Goal: Find specific page/section: Find specific page/section

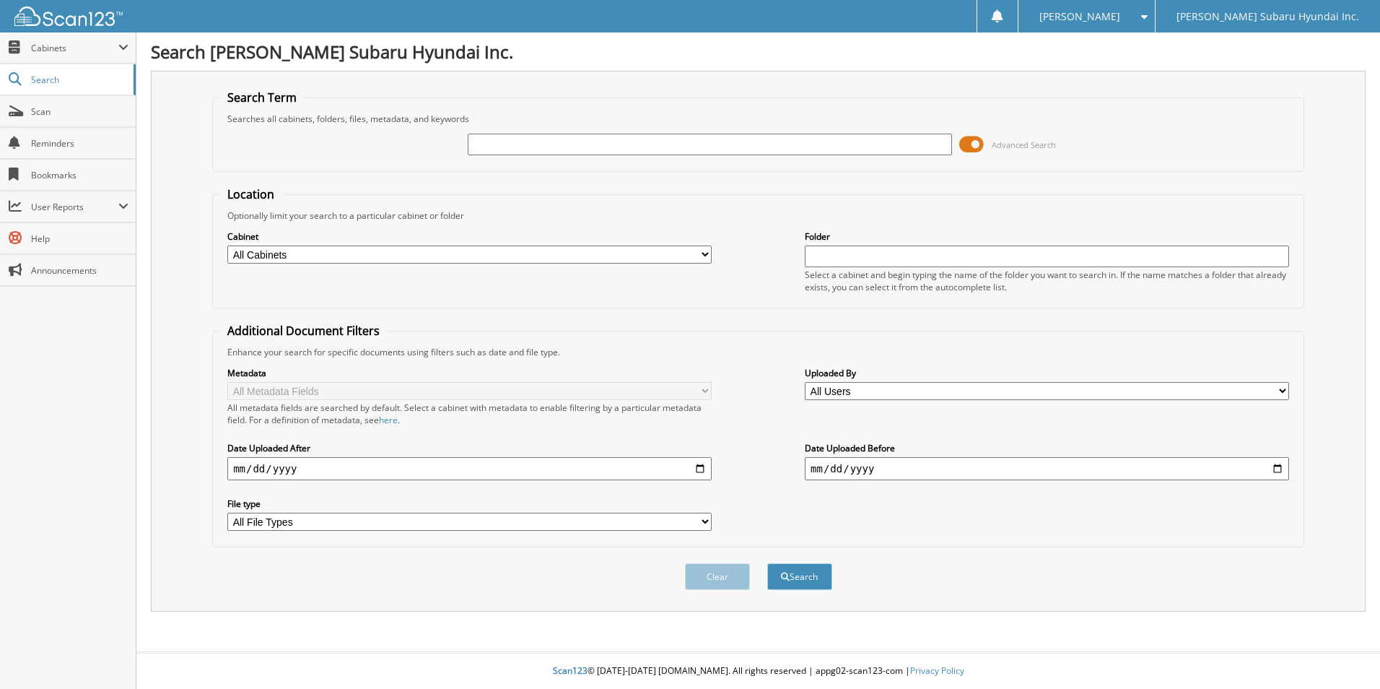
click at [515, 145] on input "text" at bounding box center [710, 145] width 484 height 22
type input "sim4049"
click at [767, 563] on button "Search" at bounding box center [799, 576] width 65 height 27
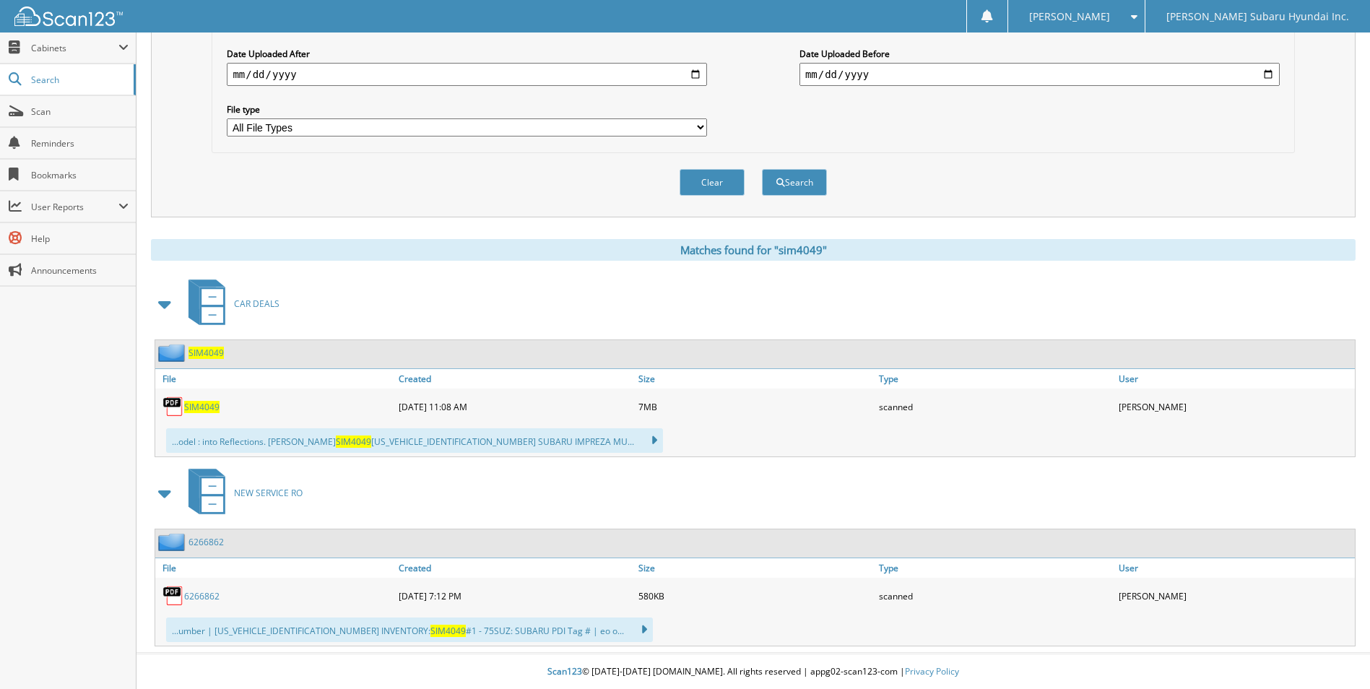
scroll to position [396, 0]
click at [189, 401] on span "SIM4049" at bounding box center [201, 406] width 35 height 12
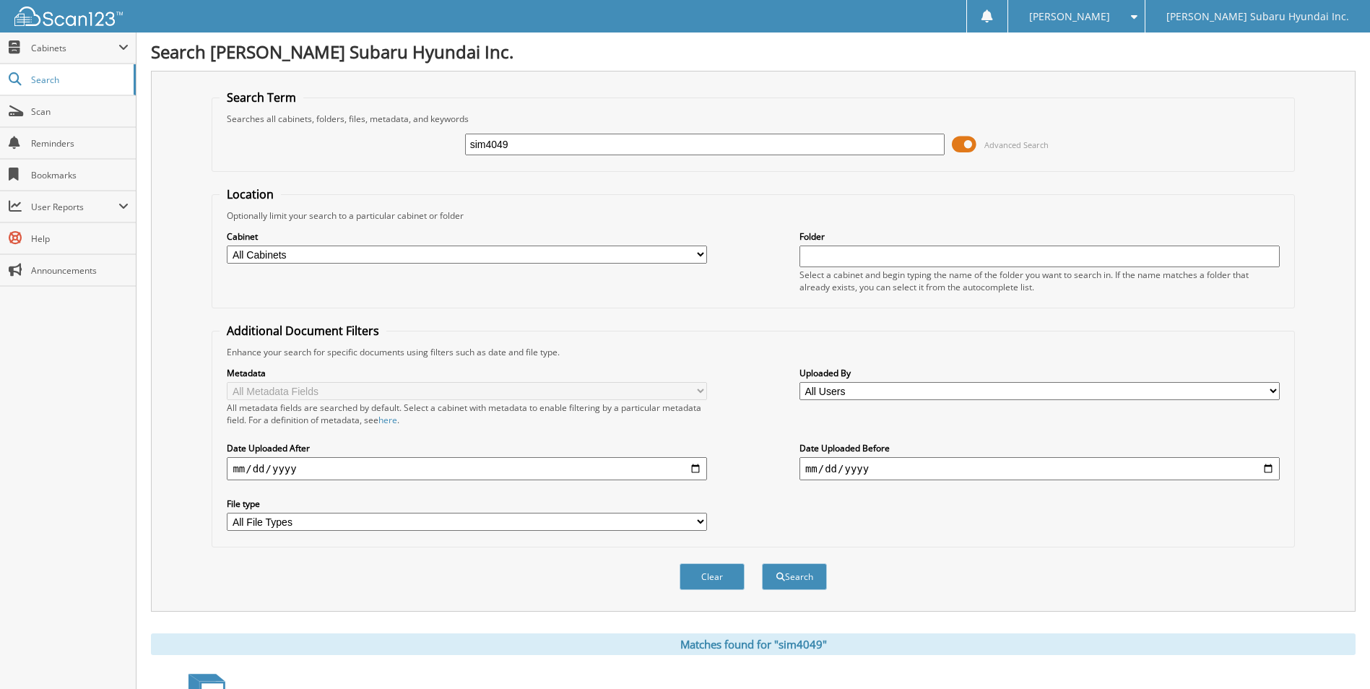
drag, startPoint x: 688, startPoint y: 140, endPoint x: 396, endPoint y: 152, distance: 291.9
click at [396, 152] on div "sim4049 Advanced Search" at bounding box center [752, 144] width 1066 height 39
type input "slo8912"
click at [762, 563] on button "Search" at bounding box center [794, 576] width 65 height 27
click at [838, 215] on div "Optionally limit your search to a particular cabinet or folder" at bounding box center [752, 215] width 1066 height 12
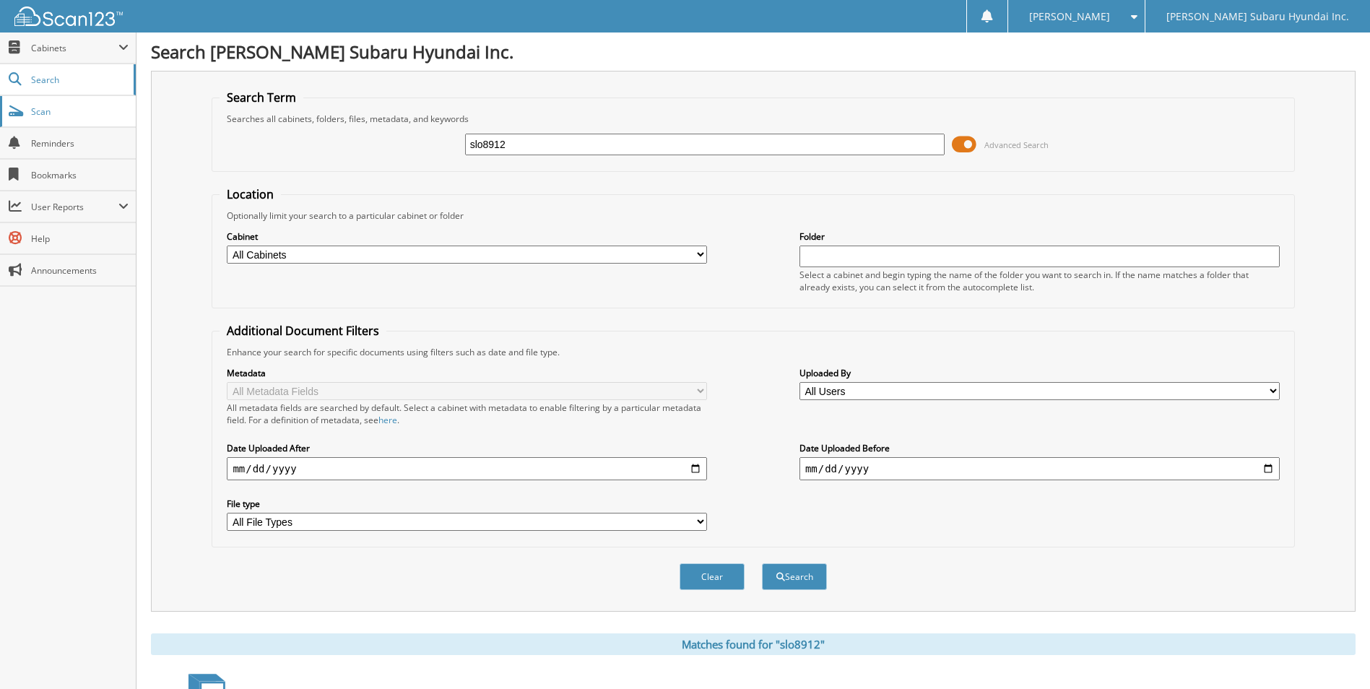
click at [45, 109] on span "Scan" at bounding box center [79, 111] width 97 height 12
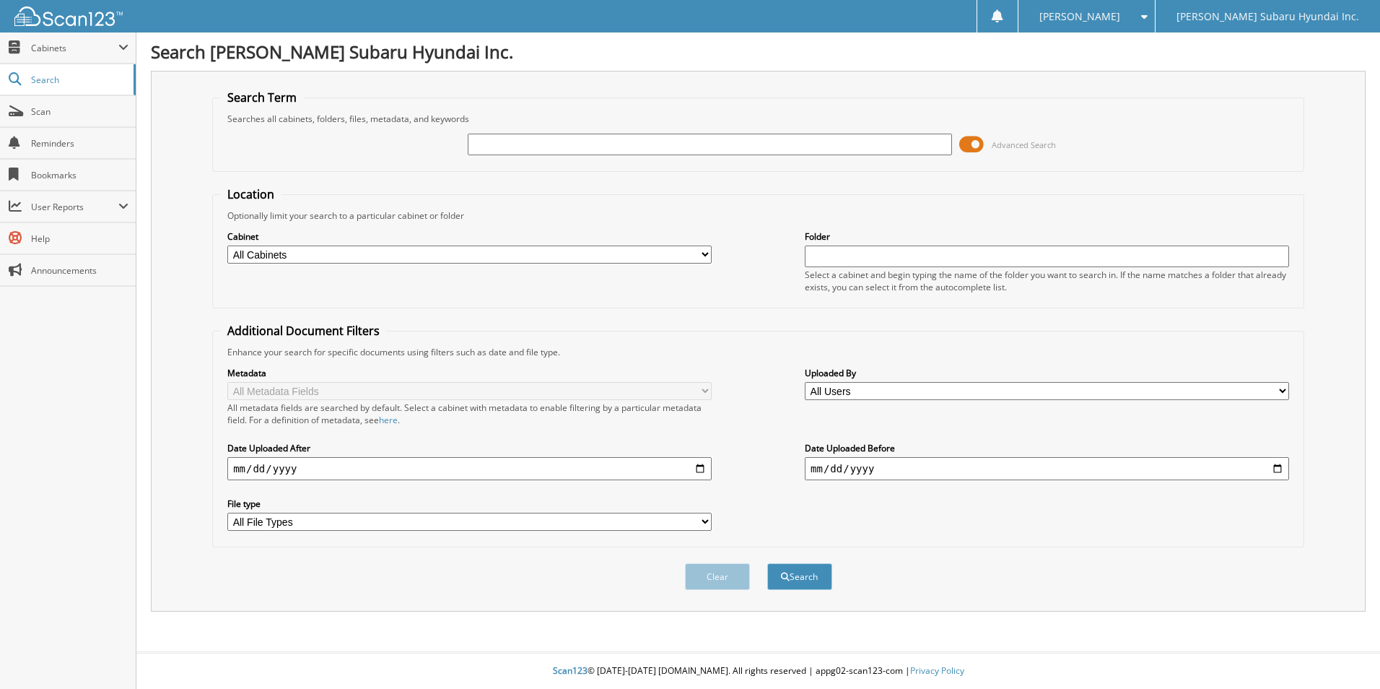
click at [528, 142] on input "text" at bounding box center [710, 145] width 484 height 22
type input "slo8912"
click at [767, 563] on button "Search" at bounding box center [799, 576] width 65 height 27
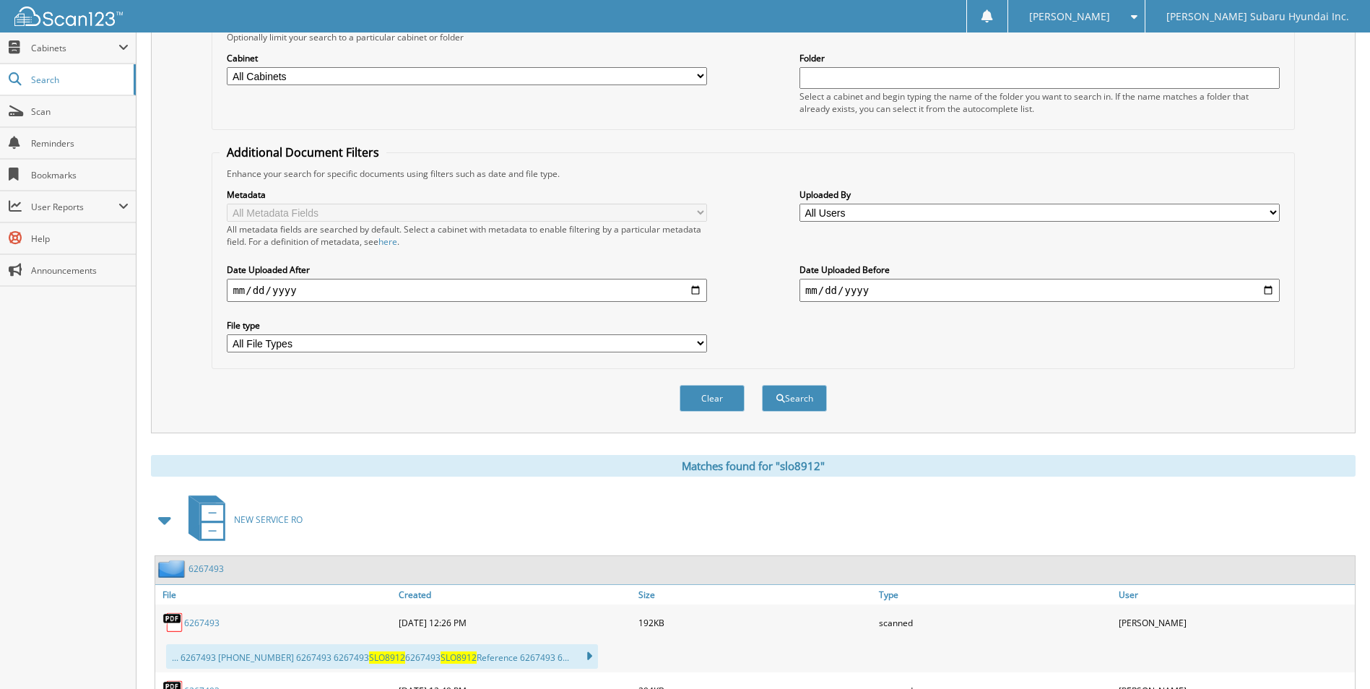
scroll to position [361, 0]
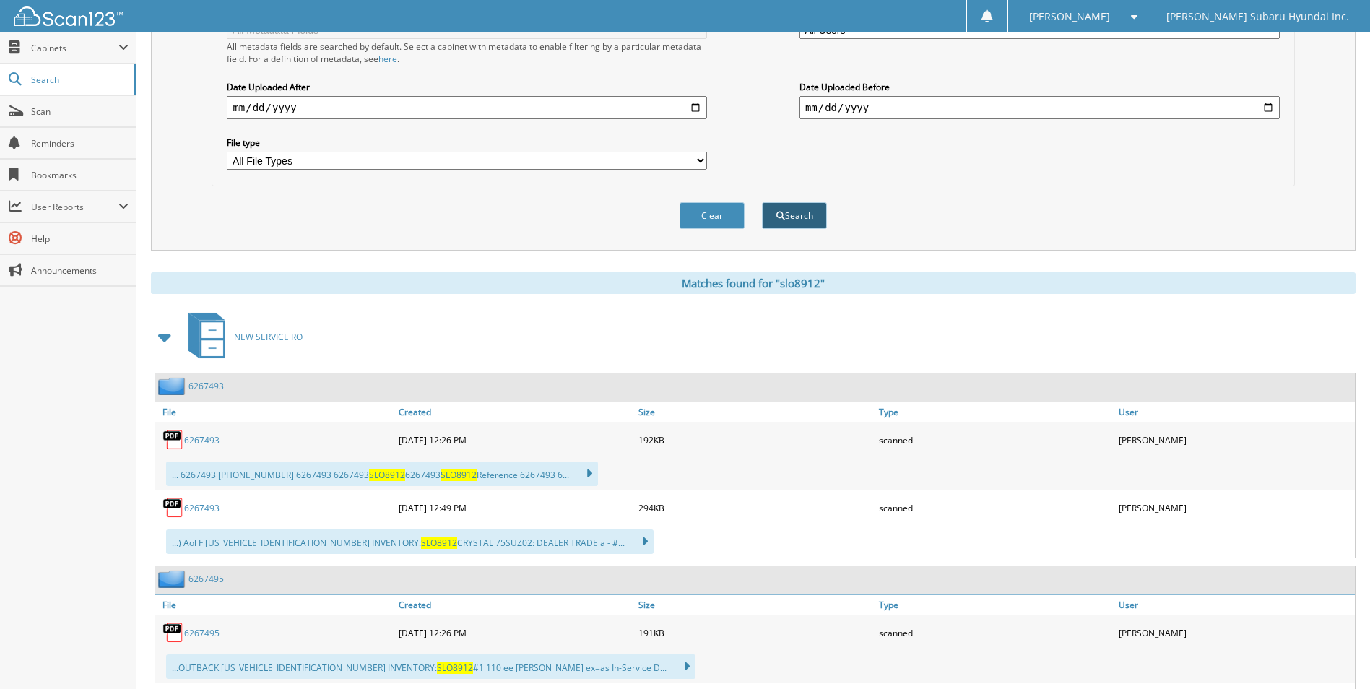
click at [801, 214] on button "Search" at bounding box center [794, 215] width 65 height 27
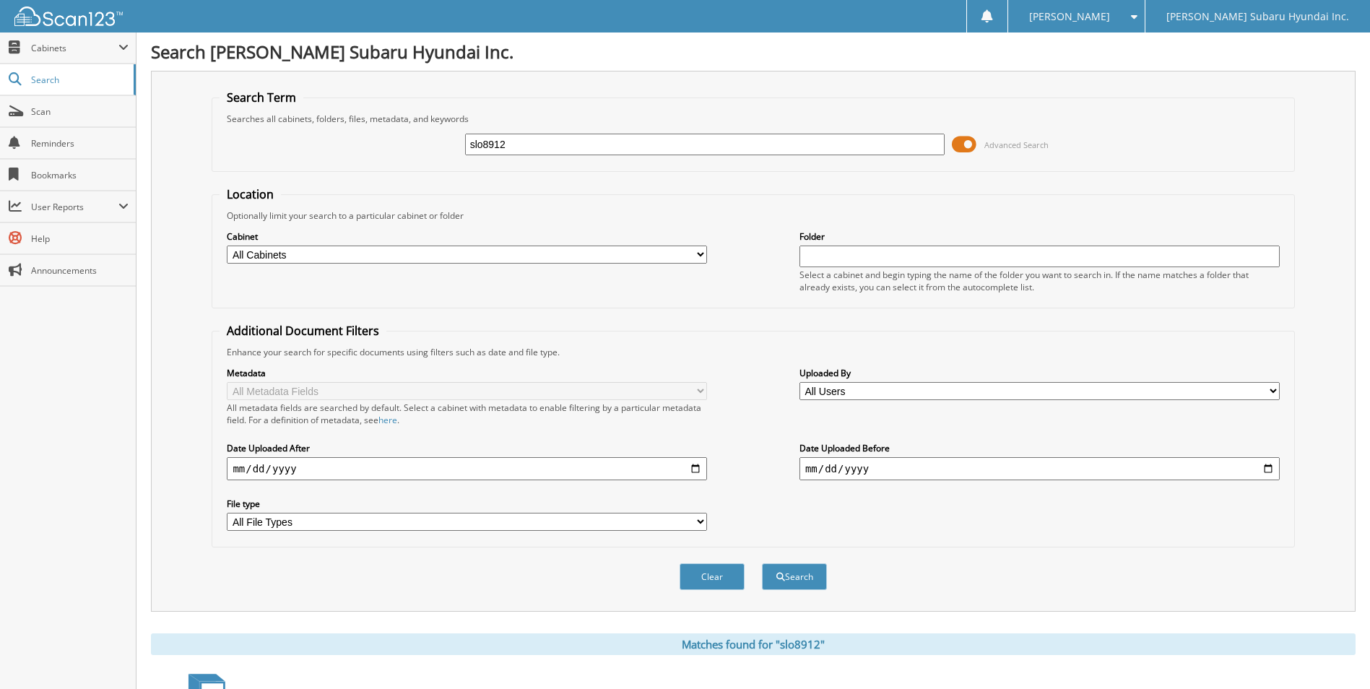
drag, startPoint x: 521, startPoint y: 149, endPoint x: 459, endPoint y: 155, distance: 62.4
click at [459, 155] on div "slo8912 Advanced Search" at bounding box center [752, 144] width 1066 height 39
type input "moldowan"
click at [762, 563] on button "Search" at bounding box center [794, 576] width 65 height 27
click at [121, 45] on span at bounding box center [123, 48] width 10 height 12
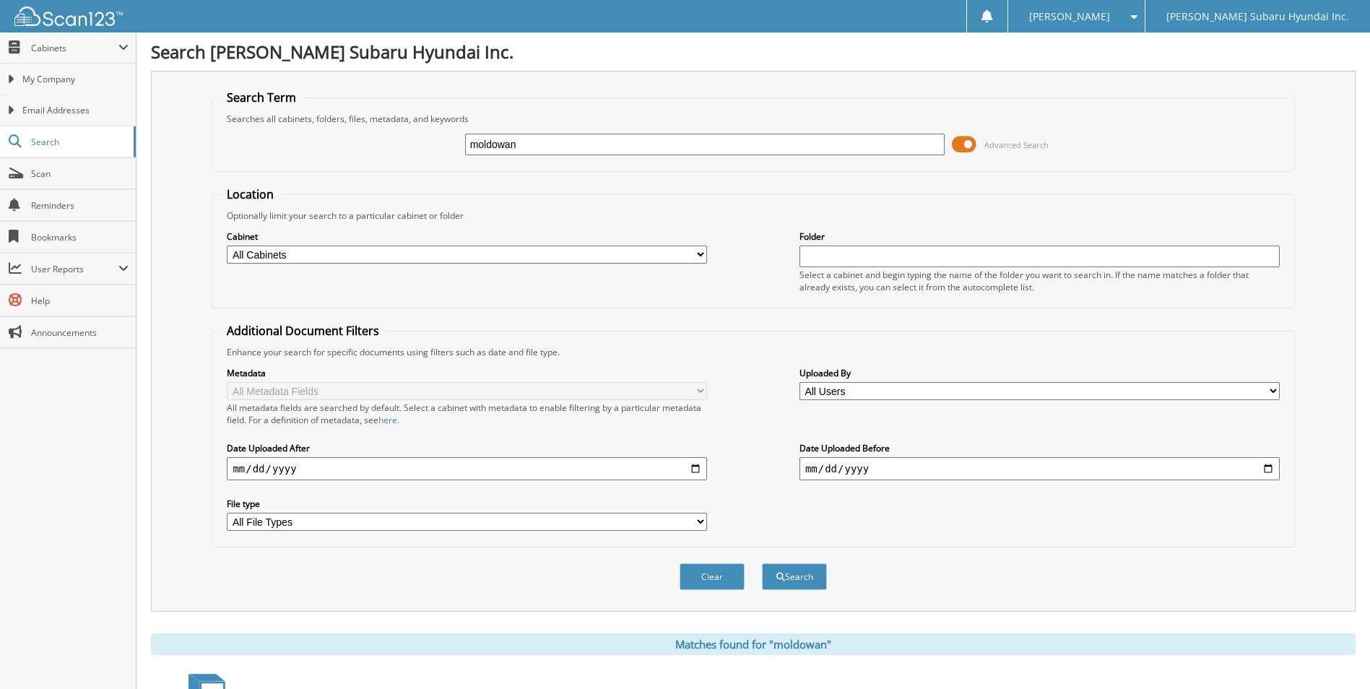
click at [738, 177] on form "Search Term Searches all cabinets, folders, files, metadata, and keywords moldo…" at bounding box center [753, 348] width 1082 height 516
click at [38, 48] on span "Cabinets" at bounding box center [74, 48] width 87 height 12
click at [53, 55] on span "Cabinets" at bounding box center [68, 47] width 136 height 31
click at [68, 82] on span "My Company" at bounding box center [75, 79] width 106 height 13
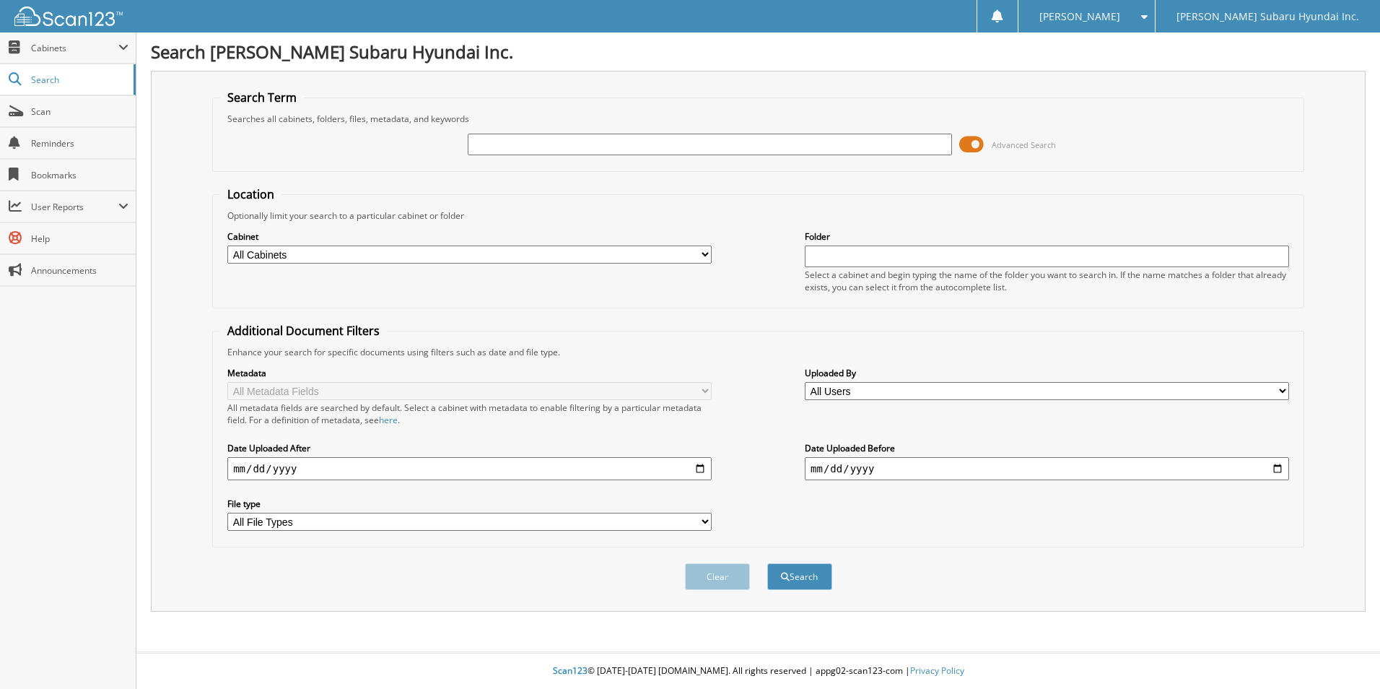
click at [94, 552] on div "Close Cabinets My Company Email Addresses Search Scan" at bounding box center [68, 360] width 136 height 656
click at [540, 146] on input "text" at bounding box center [710, 145] width 484 height 22
click at [74, 464] on div "Close Cabinets My Company Email Addresses Search Scan" at bounding box center [68, 360] width 136 height 656
click at [501, 144] on input "text" at bounding box center [710, 145] width 484 height 22
type input "sim4040"
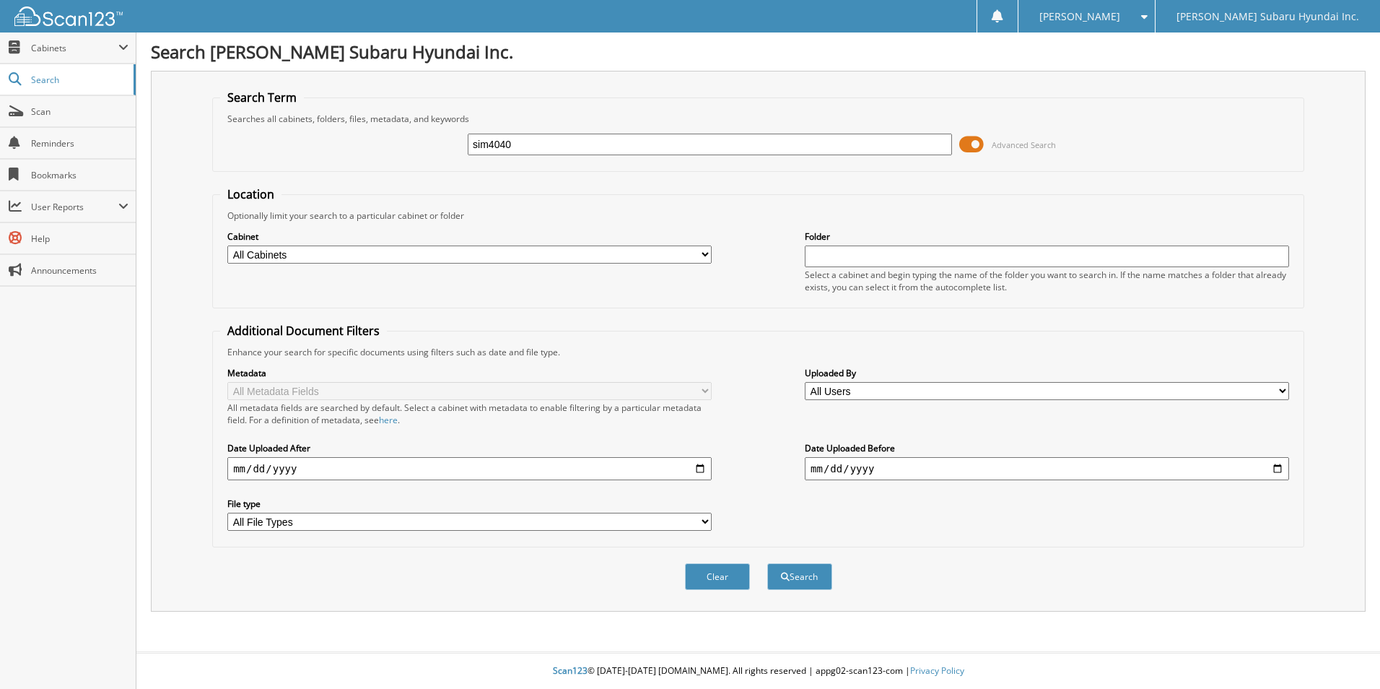
click at [767, 563] on button "Search" at bounding box center [799, 576] width 65 height 27
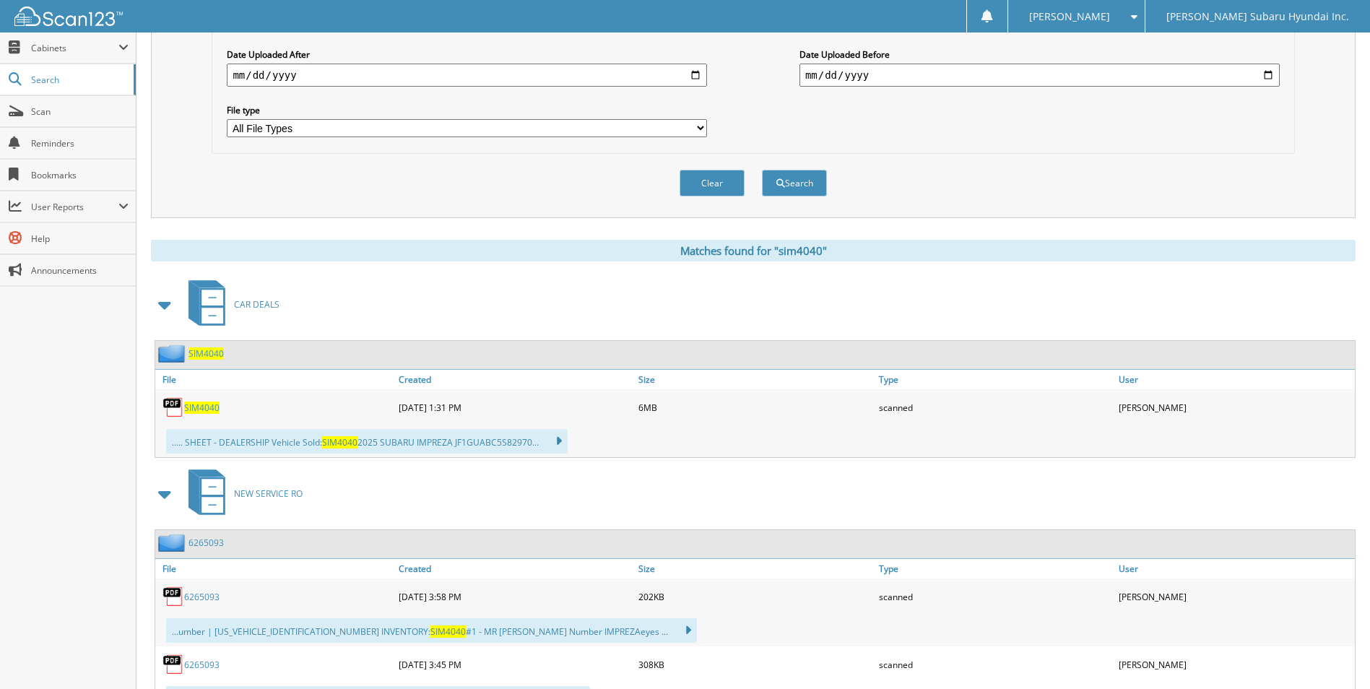
scroll to position [433, 0]
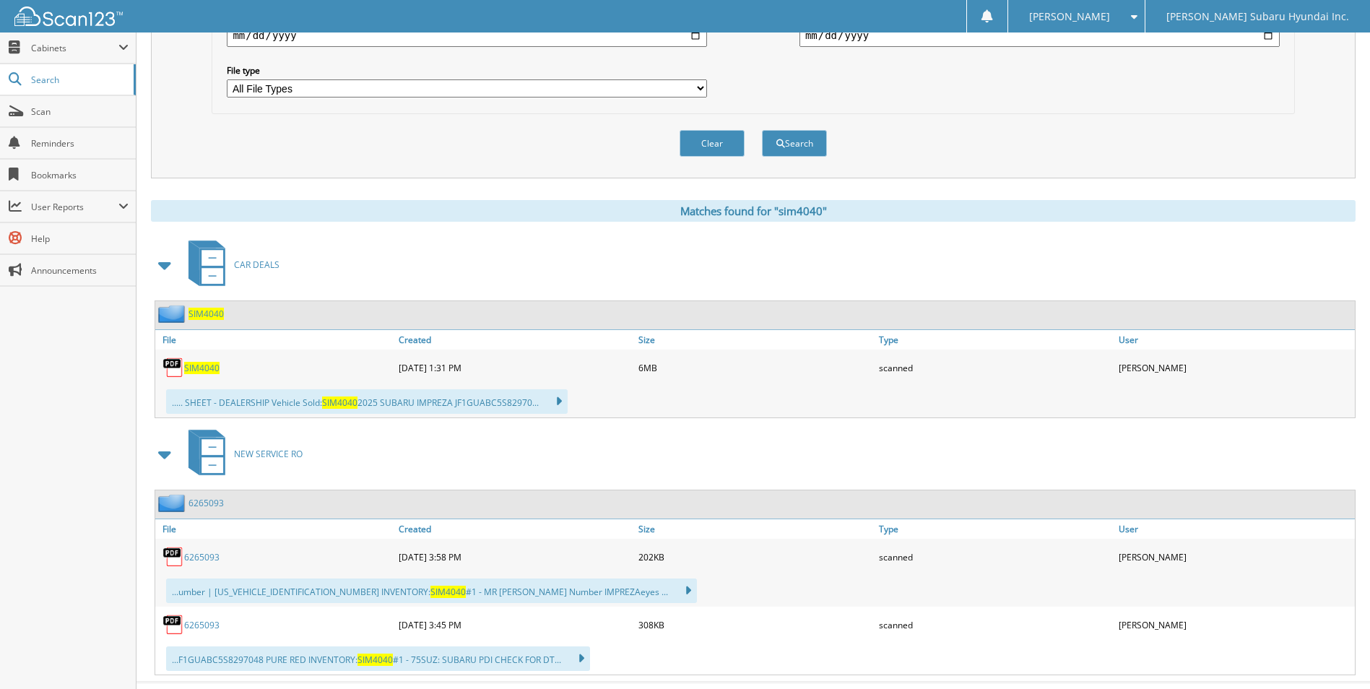
click at [206, 369] on span "SIM4040" at bounding box center [201, 368] width 35 height 12
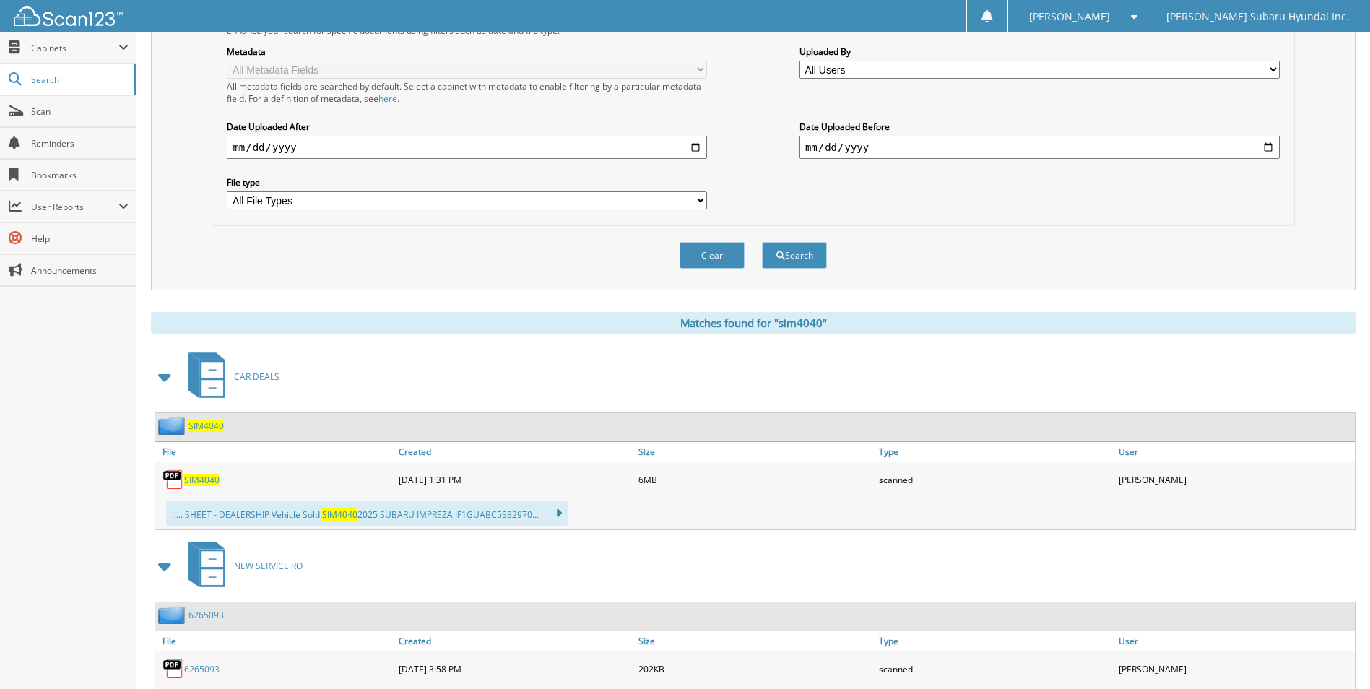
scroll to position [0, 0]
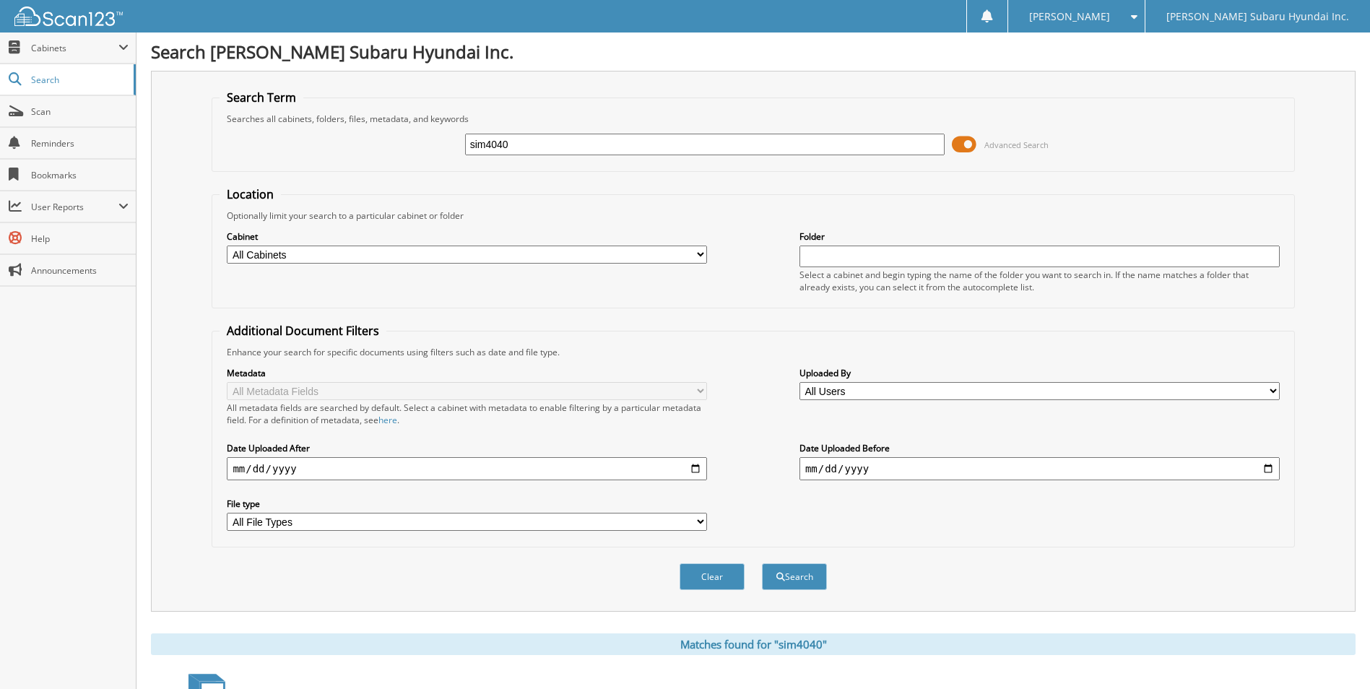
drag, startPoint x: 530, startPoint y: 144, endPoint x: 422, endPoint y: 144, distance: 107.6
click at [422, 144] on div "sim4040 Advanced Search" at bounding box center [752, 144] width 1066 height 39
type input "slo8880"
click at [762, 563] on button "Search" at bounding box center [794, 576] width 65 height 27
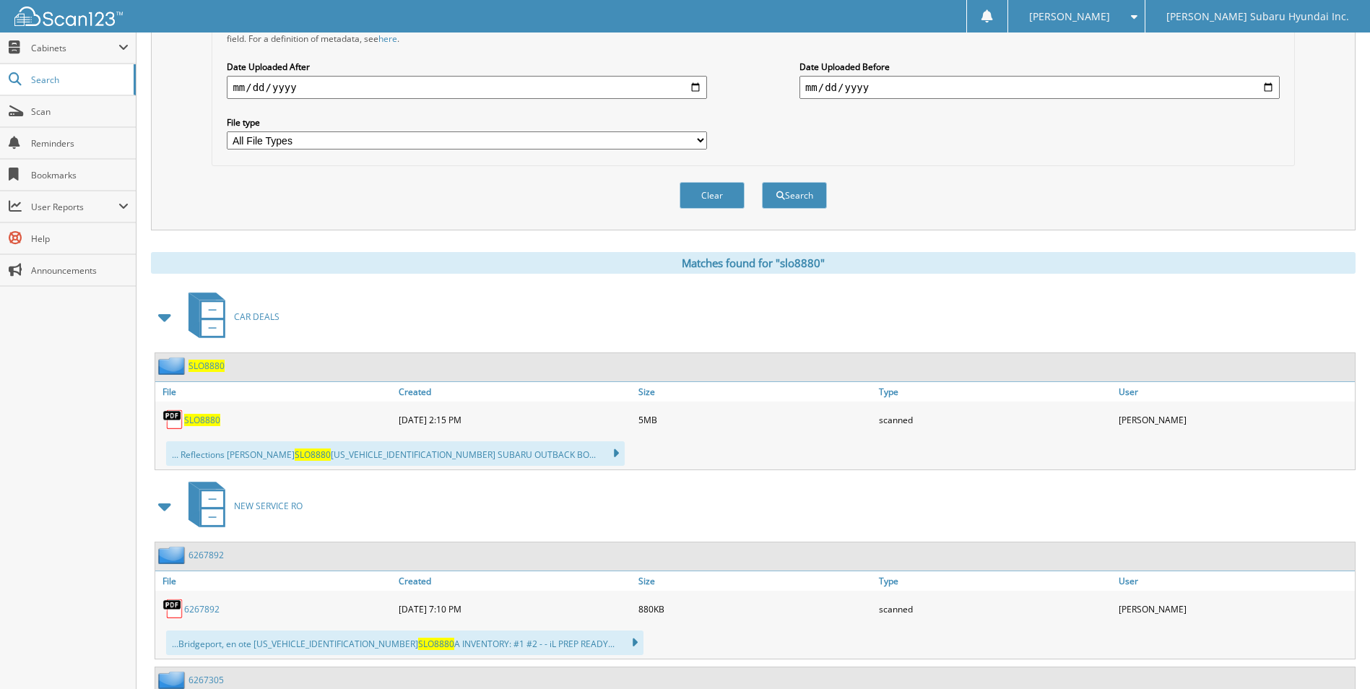
scroll to position [433, 0]
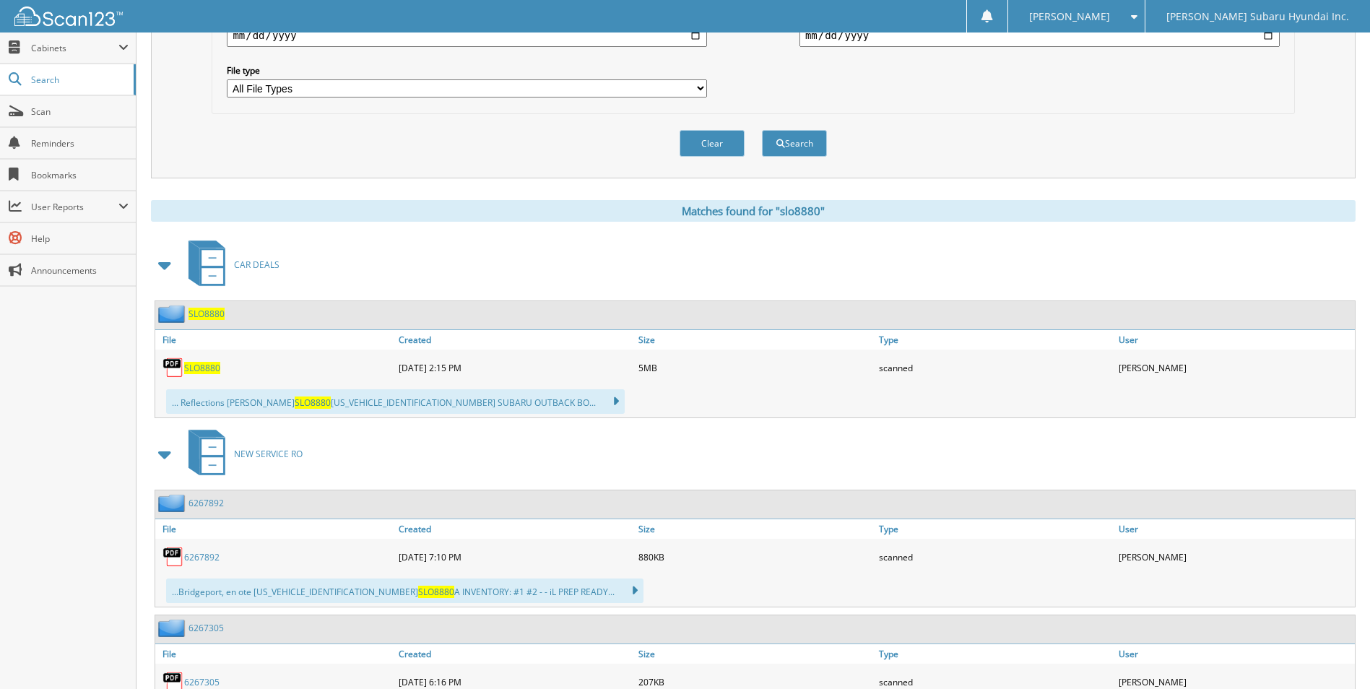
click at [192, 368] on span "SLO8880" at bounding box center [202, 368] width 36 height 12
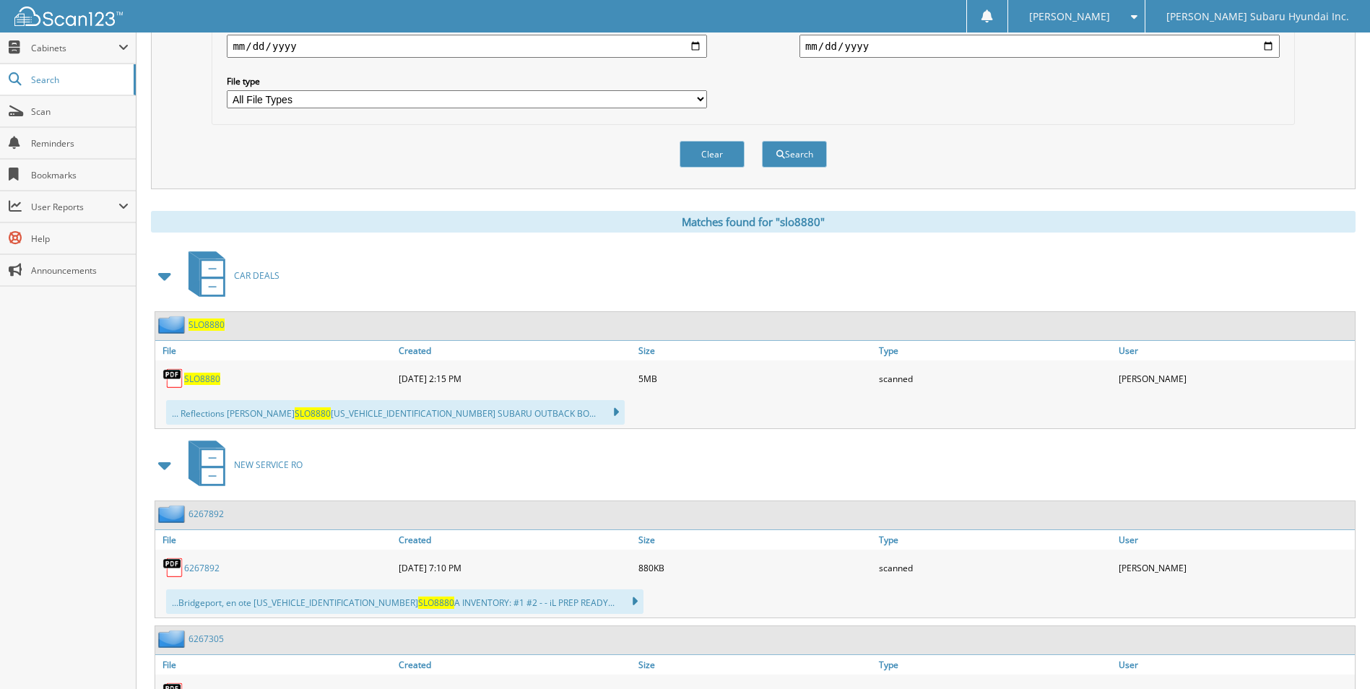
scroll to position [217, 0]
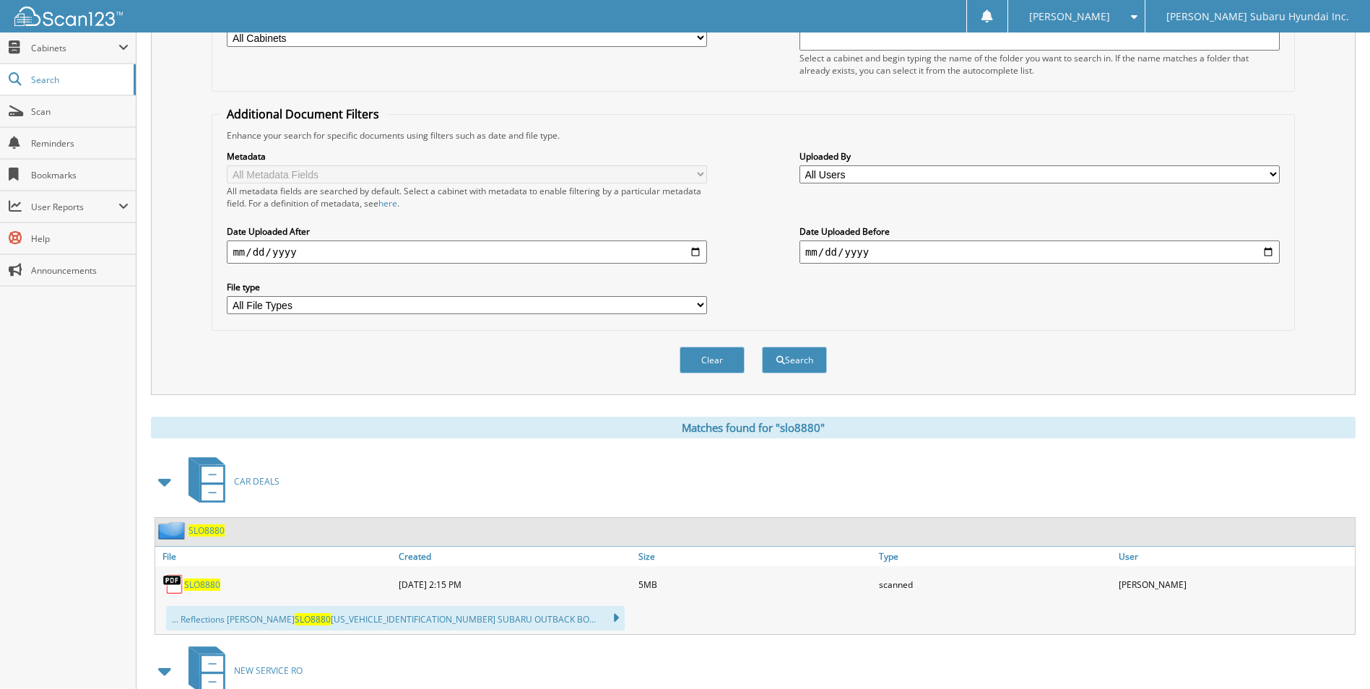
click at [723, 105] on div "Location Optionally limit your search to a particular cabinet or folder Cabinet…" at bounding box center [753, 150] width 1082 height 361
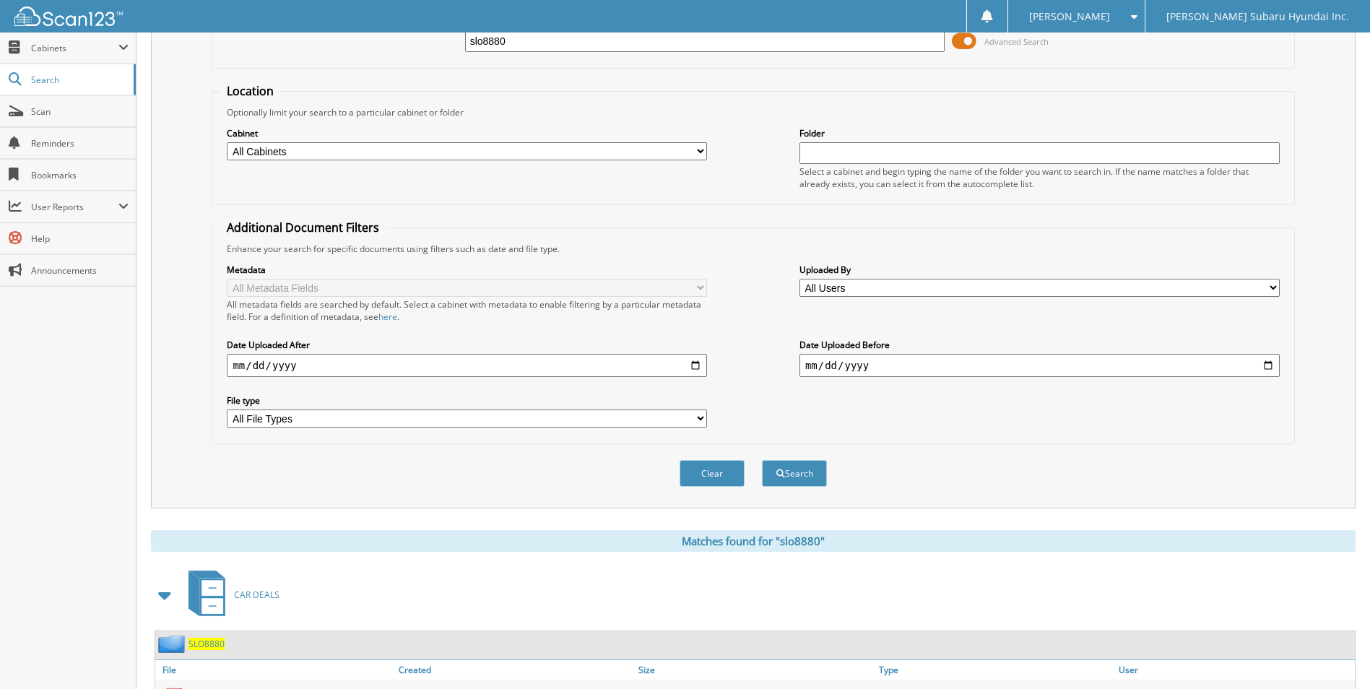
scroll to position [0, 0]
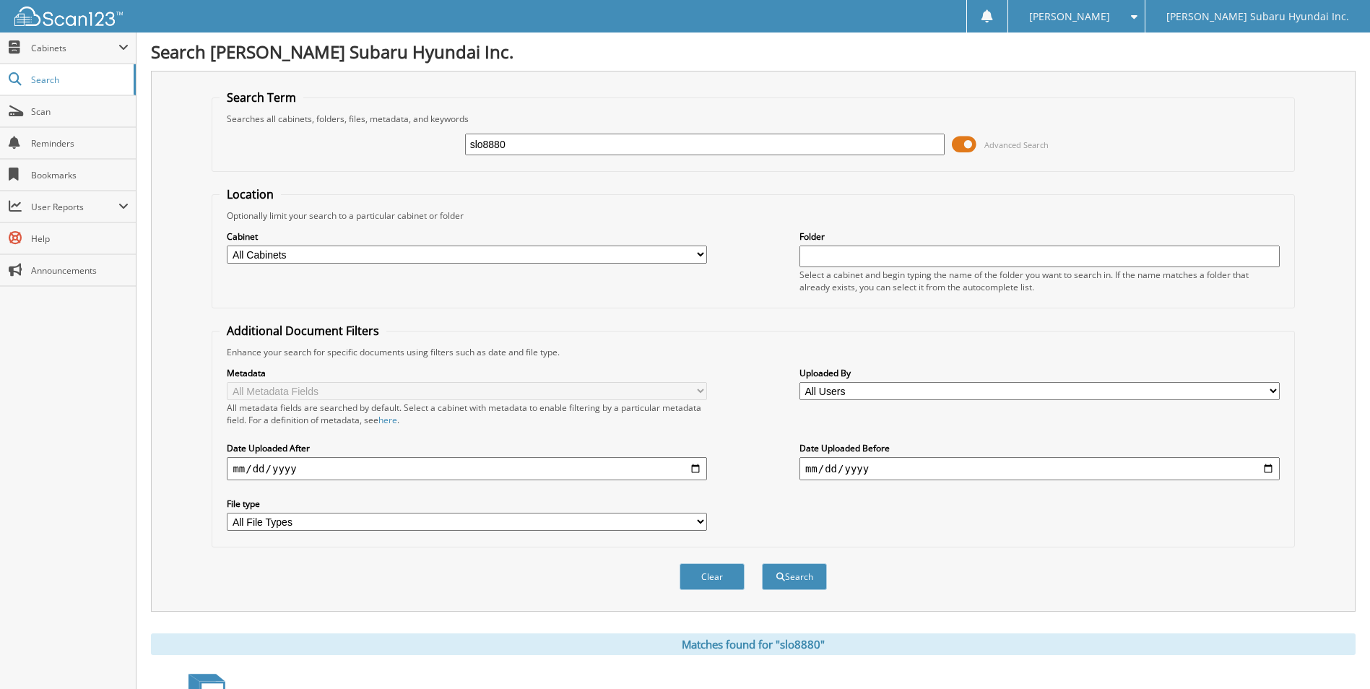
drag, startPoint x: 522, startPoint y: 149, endPoint x: 388, endPoint y: 165, distance: 134.5
click at [388, 165] on fieldset "Search Term Searches all cabinets, folders, files, metadata, and keywords slo88…" at bounding box center [753, 131] width 1082 height 82
drag, startPoint x: 890, startPoint y: 227, endPoint x: 788, endPoint y: 150, distance: 127.8
click at [884, 222] on div "Cabinet All Cabinets ACCOUNTS PAYABLE ARCHIVE PARTS TICKETS ARCHIVE SERVICE RO …" at bounding box center [752, 261] width 1066 height 79
click at [778, 143] on input "slo8880" at bounding box center [705, 145] width 480 height 22
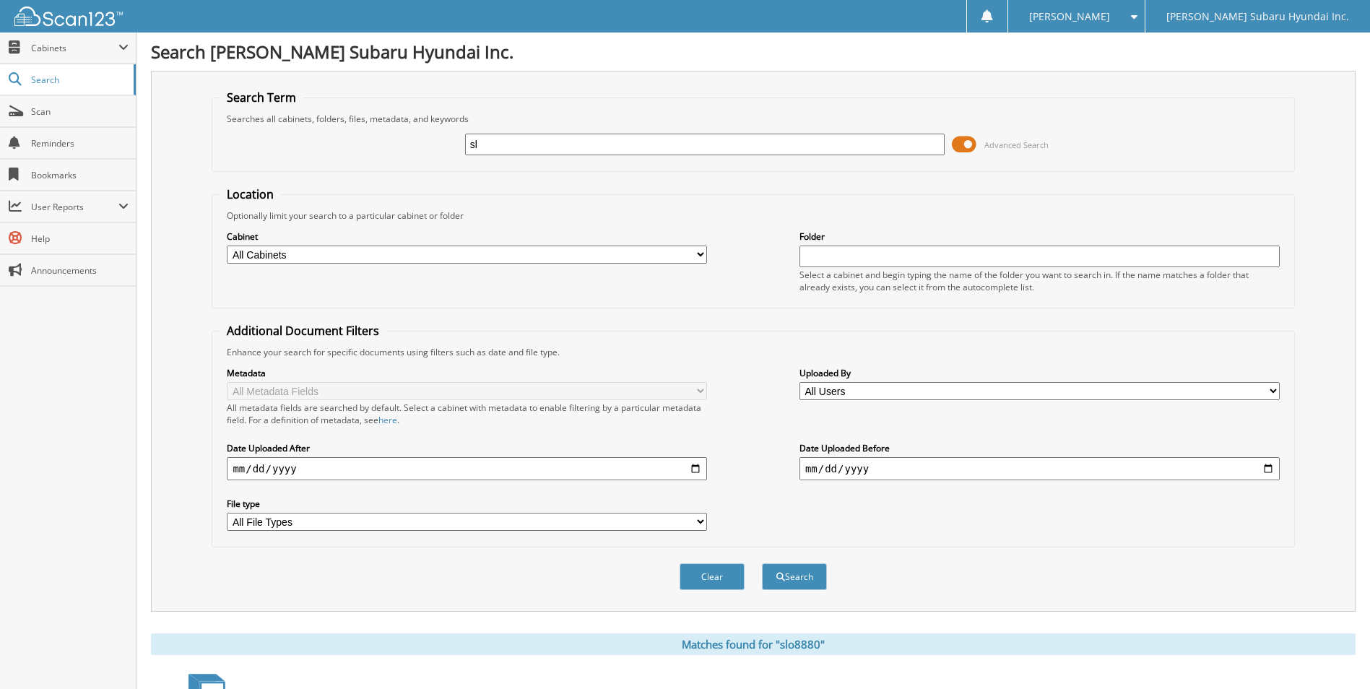
type input "s"
type input "hel2325"
click at [762, 563] on button "Search" at bounding box center [794, 576] width 65 height 27
click at [51, 48] on span "Cabinets" at bounding box center [74, 48] width 87 height 12
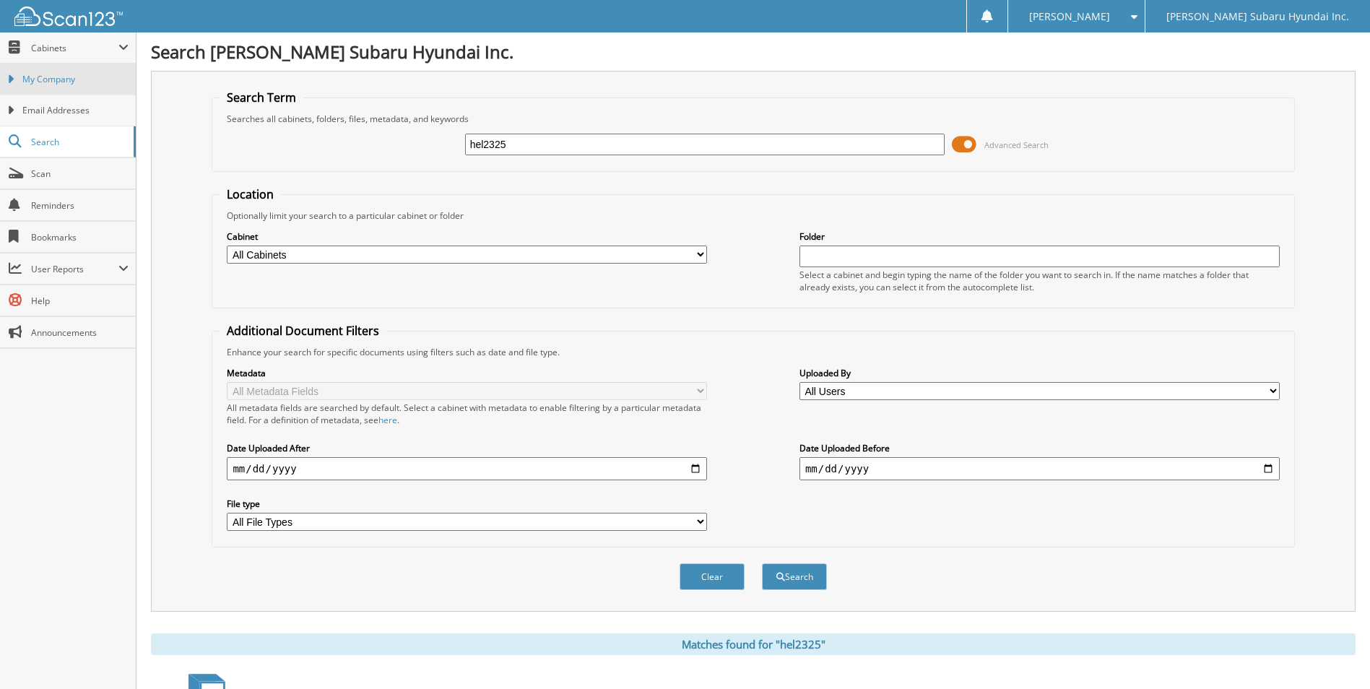
click at [44, 84] on span "My Company" at bounding box center [75, 79] width 106 height 13
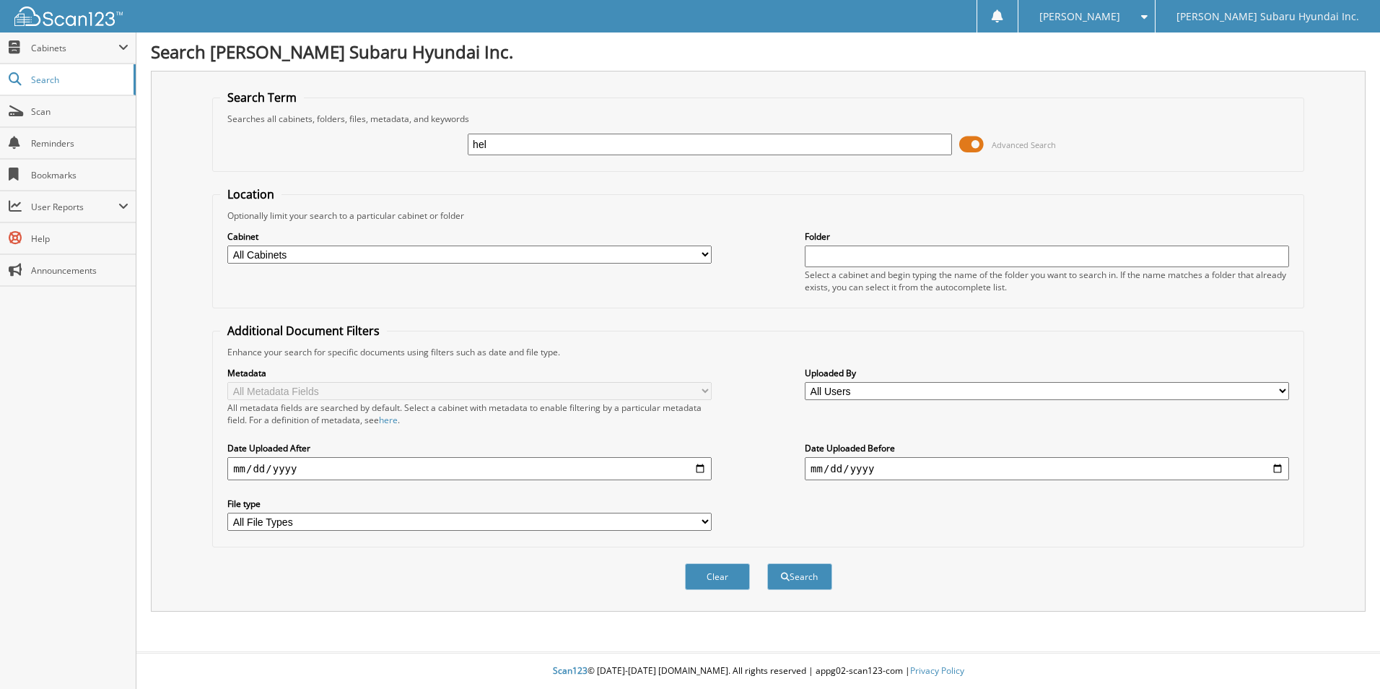
type input "hel2325"
click at [767, 563] on button "Search" at bounding box center [799, 576] width 65 height 27
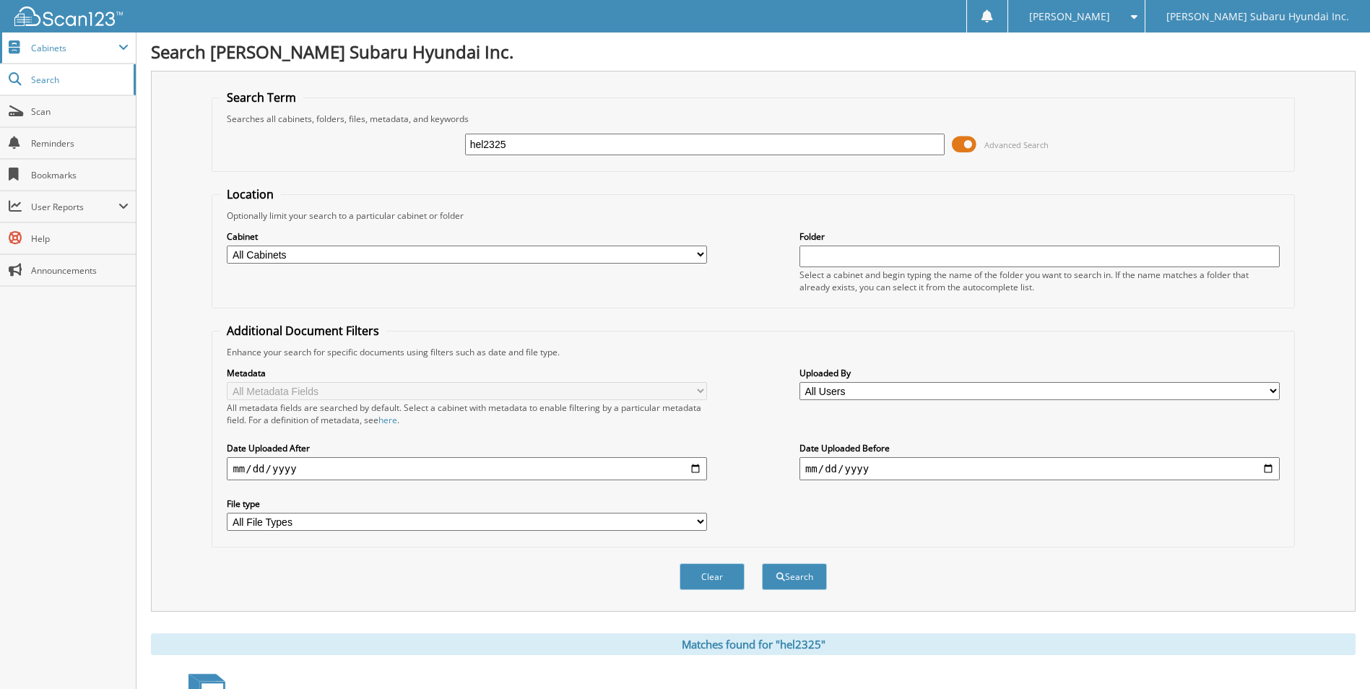
click at [38, 48] on span "Cabinets" at bounding box center [74, 48] width 87 height 12
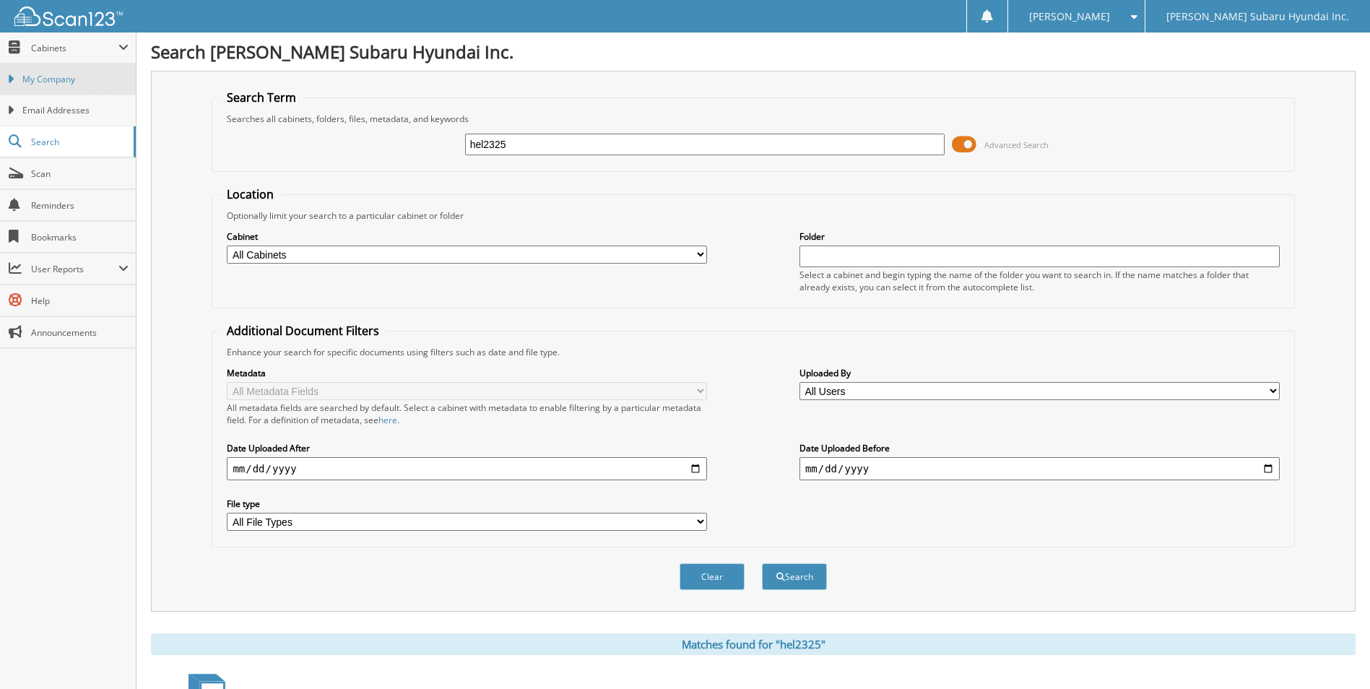
click at [49, 79] on span "My Company" at bounding box center [75, 79] width 106 height 13
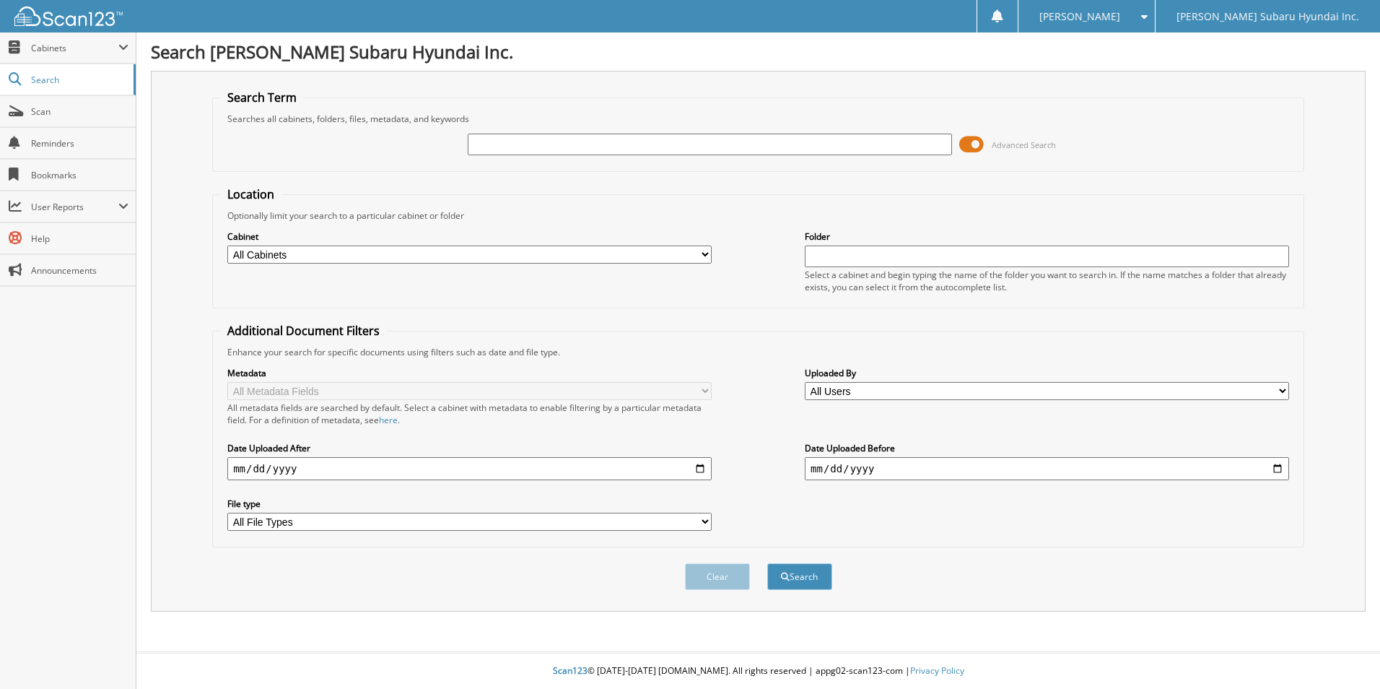
click at [552, 144] on input "text" at bounding box center [710, 145] width 484 height 22
type input "hpa0622a"
click at [767, 563] on button "Search" at bounding box center [799, 576] width 65 height 27
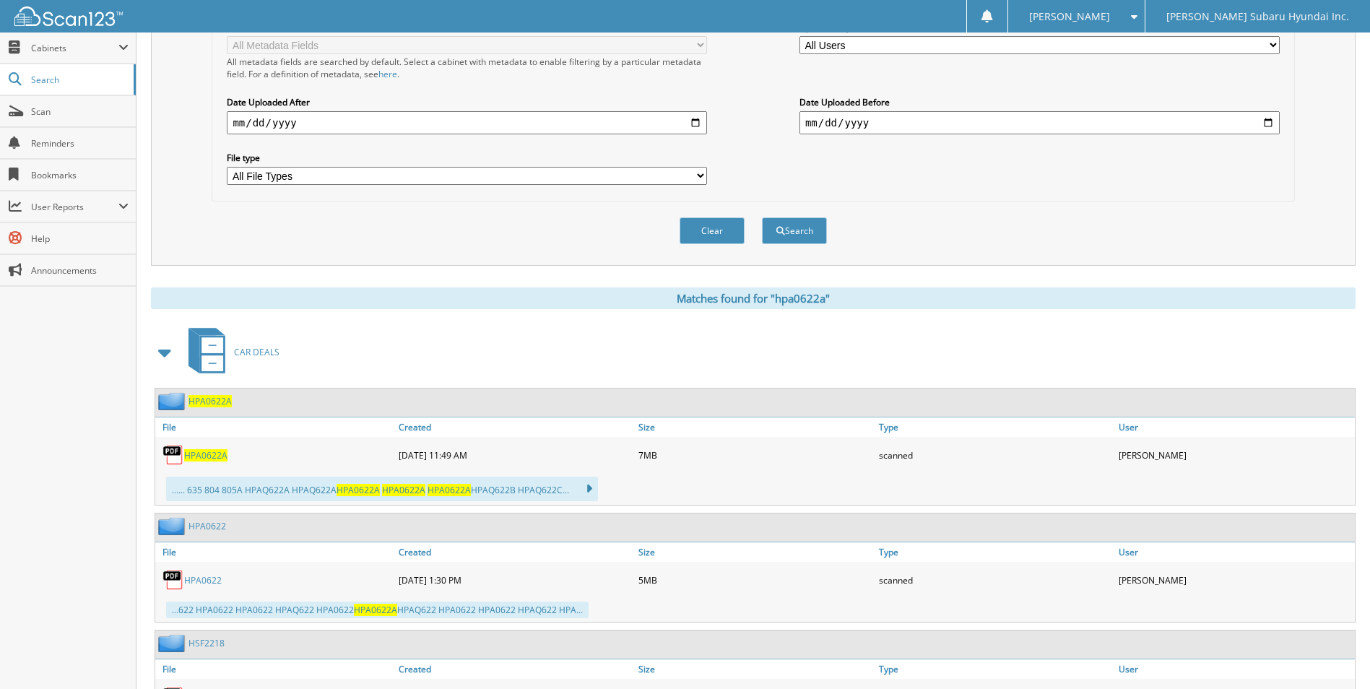
scroll to position [361, 0]
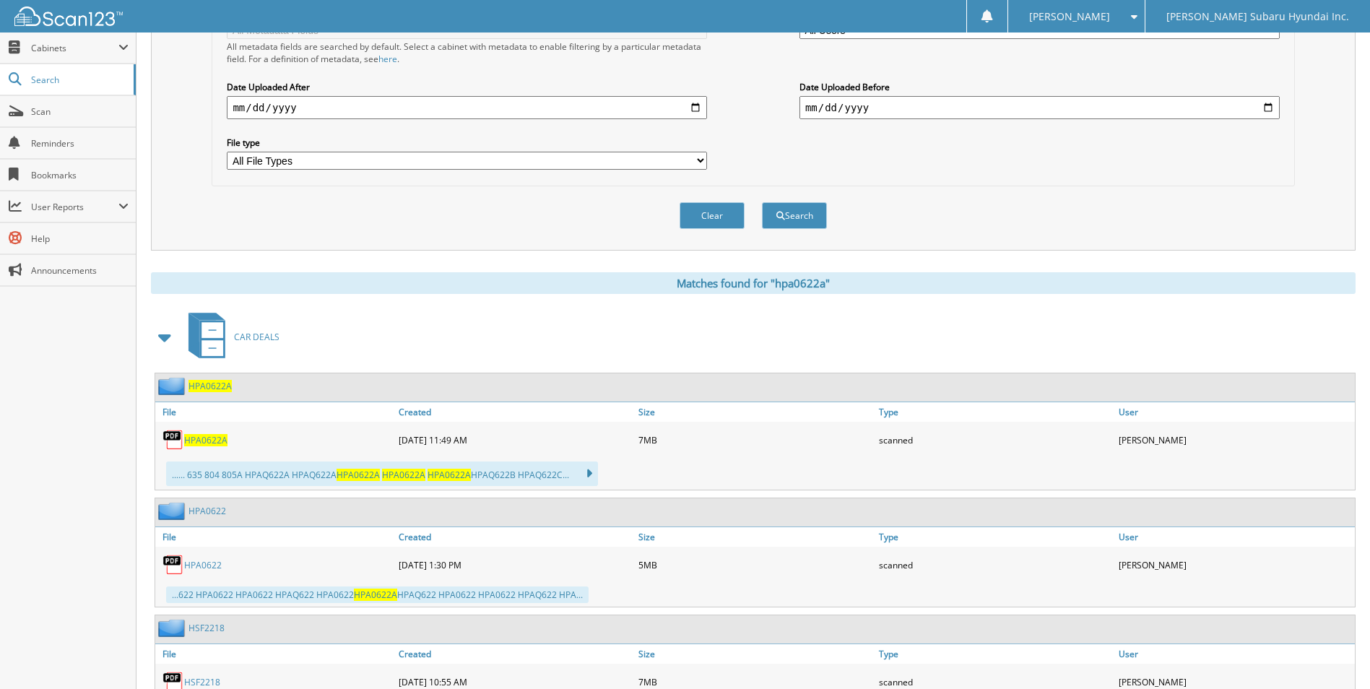
click at [210, 438] on span "HPA0622A" at bounding box center [205, 440] width 43 height 12
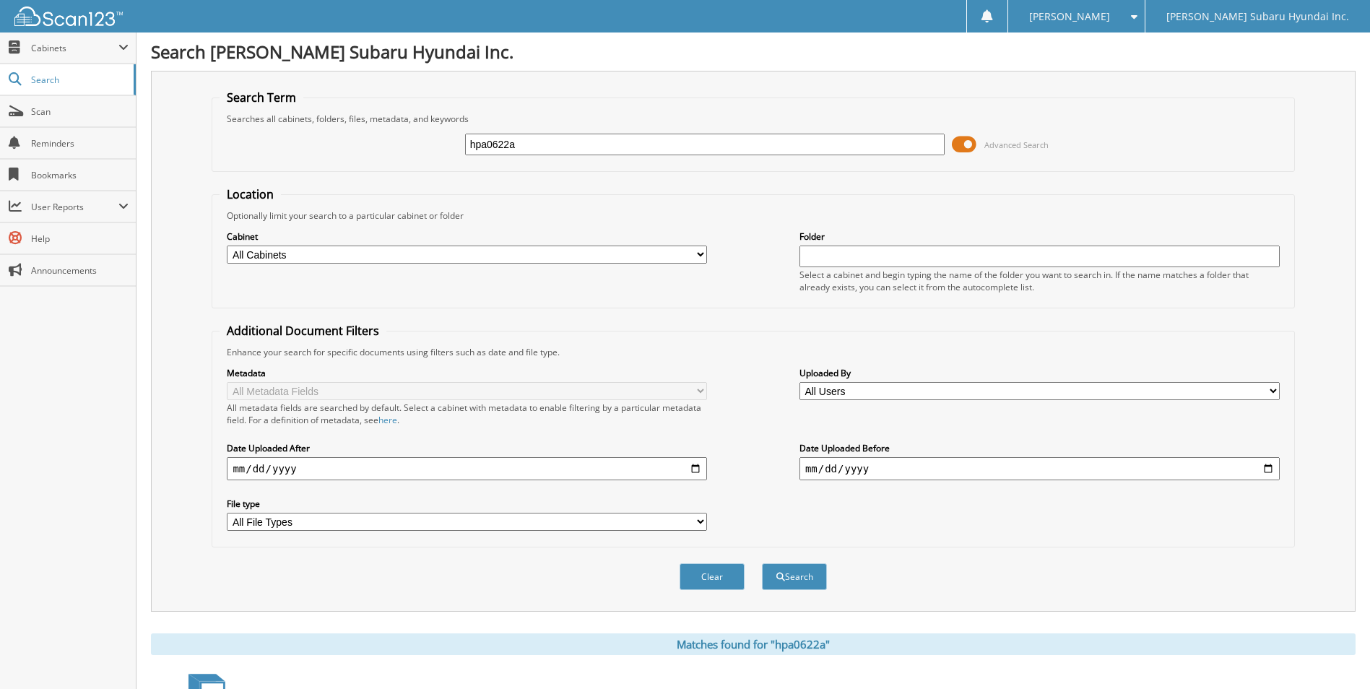
click at [972, 552] on div "Clear Search" at bounding box center [753, 576] width 1082 height 58
drag, startPoint x: 534, startPoint y: 141, endPoint x: 398, endPoint y: 149, distance: 136.7
click at [398, 149] on div "hpa0622a Advanced Search" at bounding box center [752, 144] width 1066 height 39
type input "hsc0284"
click at [762, 563] on button "Search" at bounding box center [794, 576] width 65 height 27
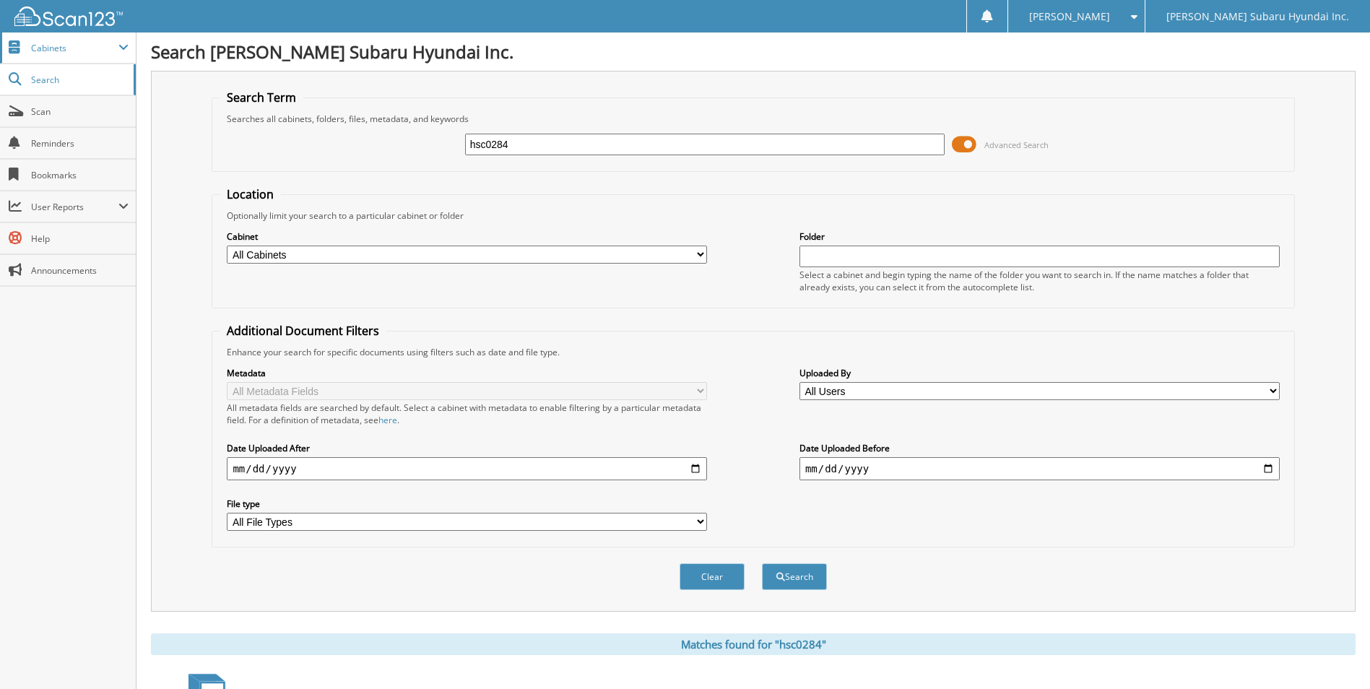
click at [51, 52] on span "Cabinets" at bounding box center [74, 48] width 87 height 12
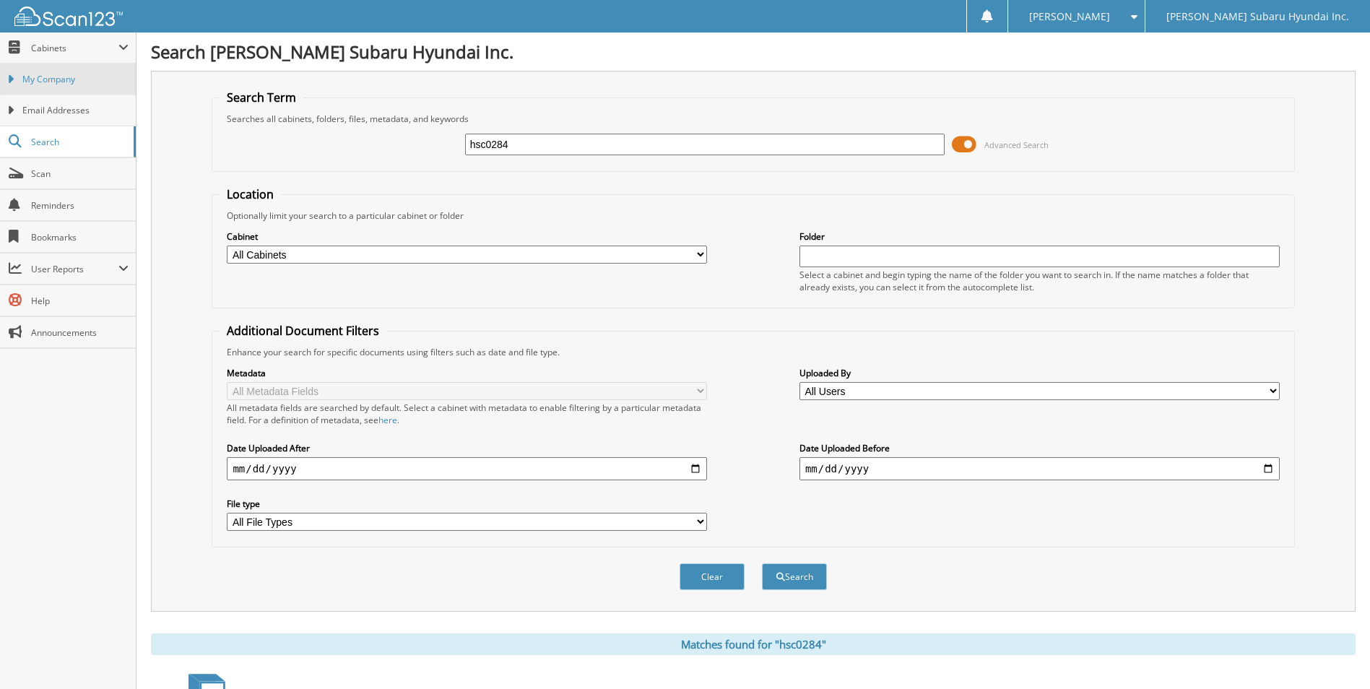
click at [53, 86] on link "My Company" at bounding box center [68, 79] width 136 height 31
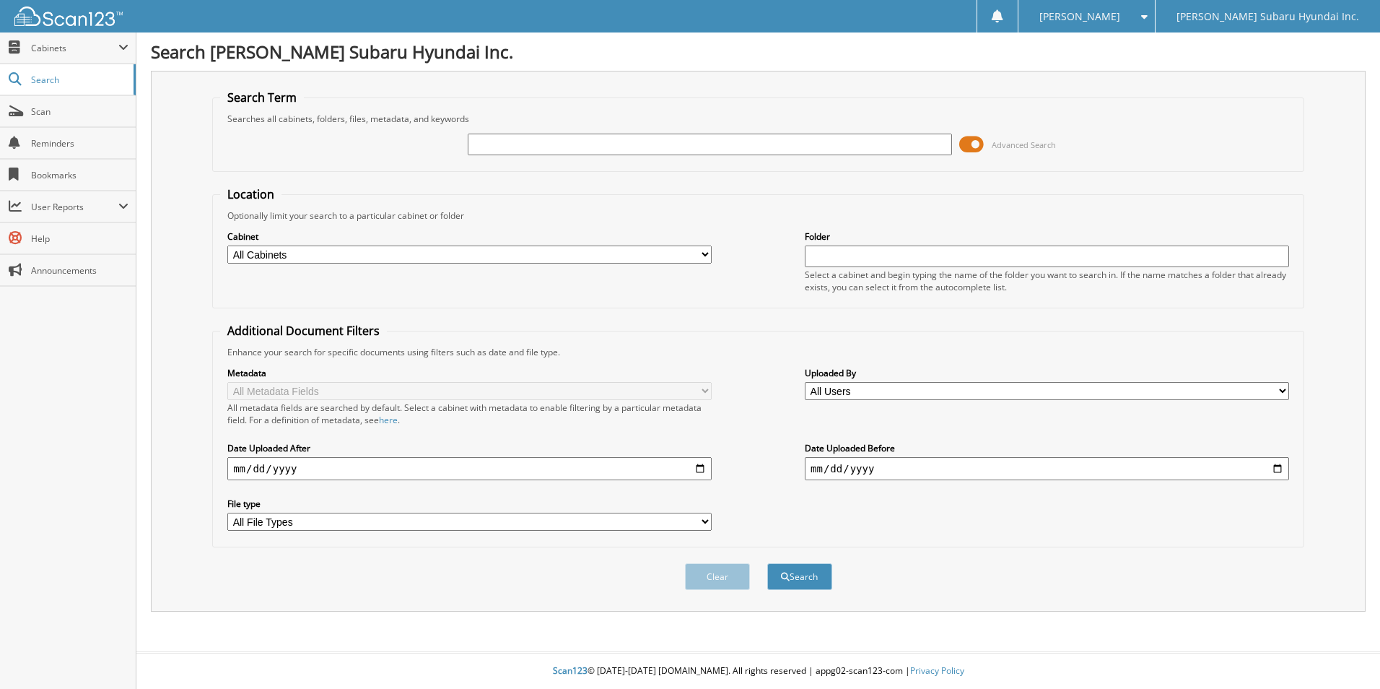
click at [602, 146] on input "text" at bounding box center [710, 145] width 484 height 22
type input "hsc0284"
click at [767, 563] on button "Search" at bounding box center [799, 576] width 65 height 27
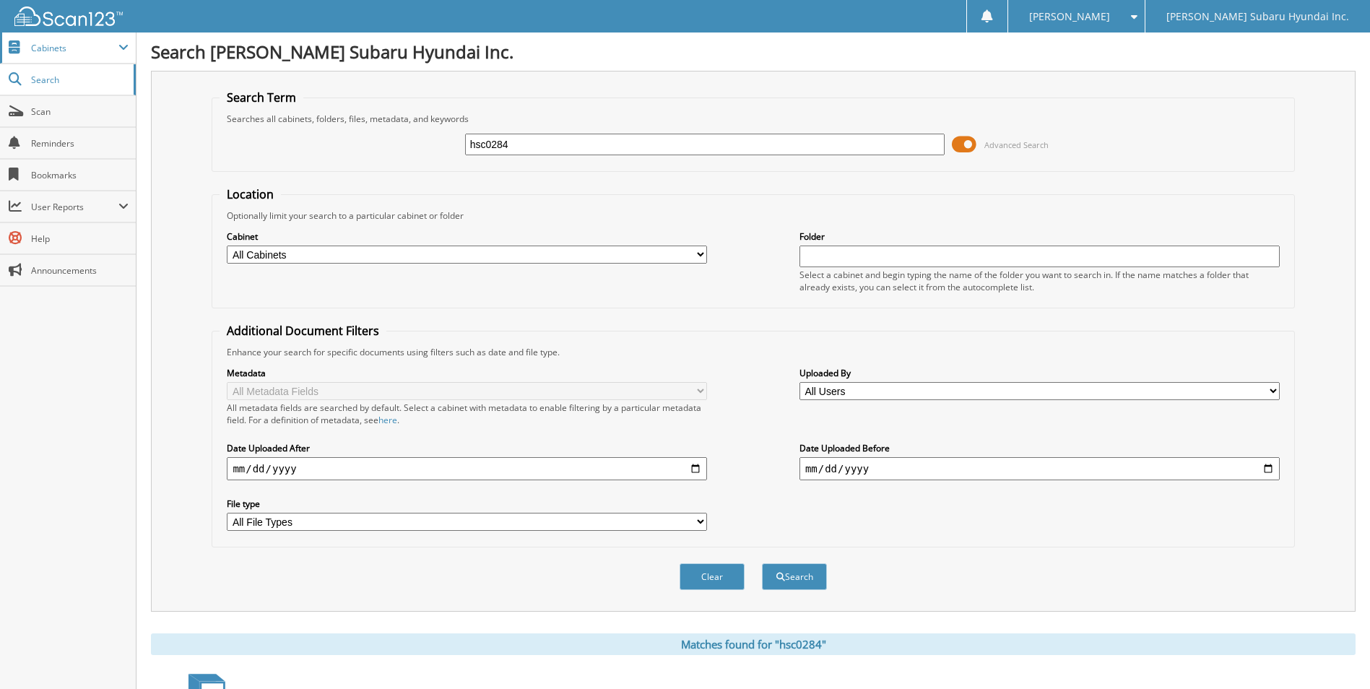
click at [59, 53] on span "Cabinets" at bounding box center [74, 48] width 87 height 12
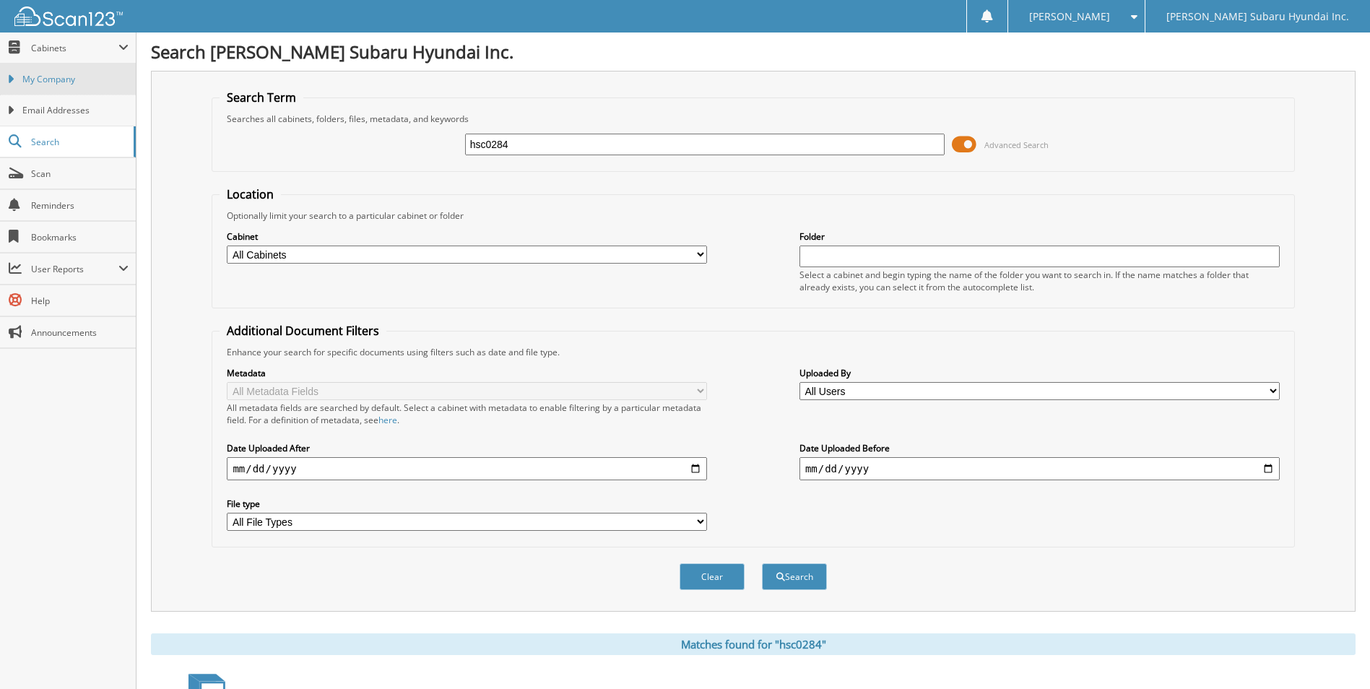
click at [45, 86] on link "My Company" at bounding box center [68, 79] width 136 height 31
